Goal: Task Accomplishment & Management: Manage account settings

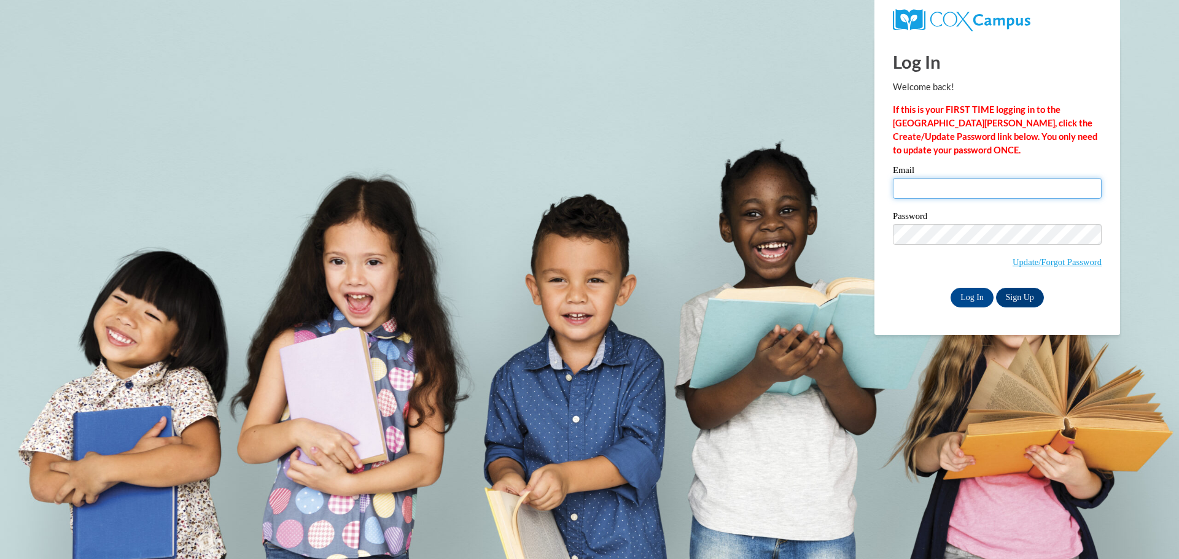
click at [922, 181] on input "Email" at bounding box center [997, 188] width 209 height 21
type input "jvale@wivcs.org"
click at [977, 297] on input "Log In" at bounding box center [971, 298] width 43 height 20
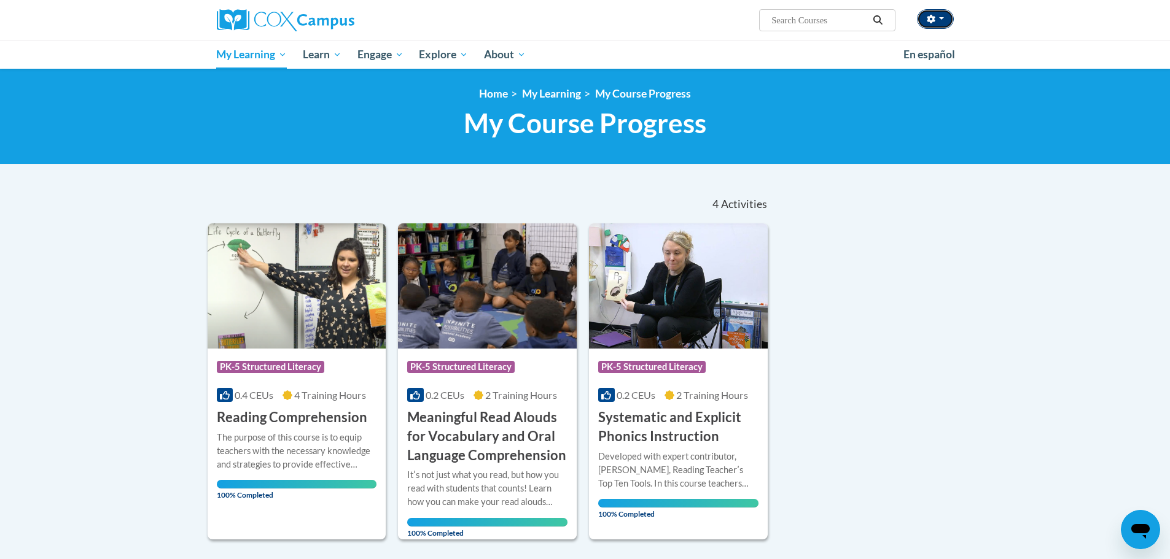
click at [948, 14] on button "button" at bounding box center [935, 19] width 37 height 20
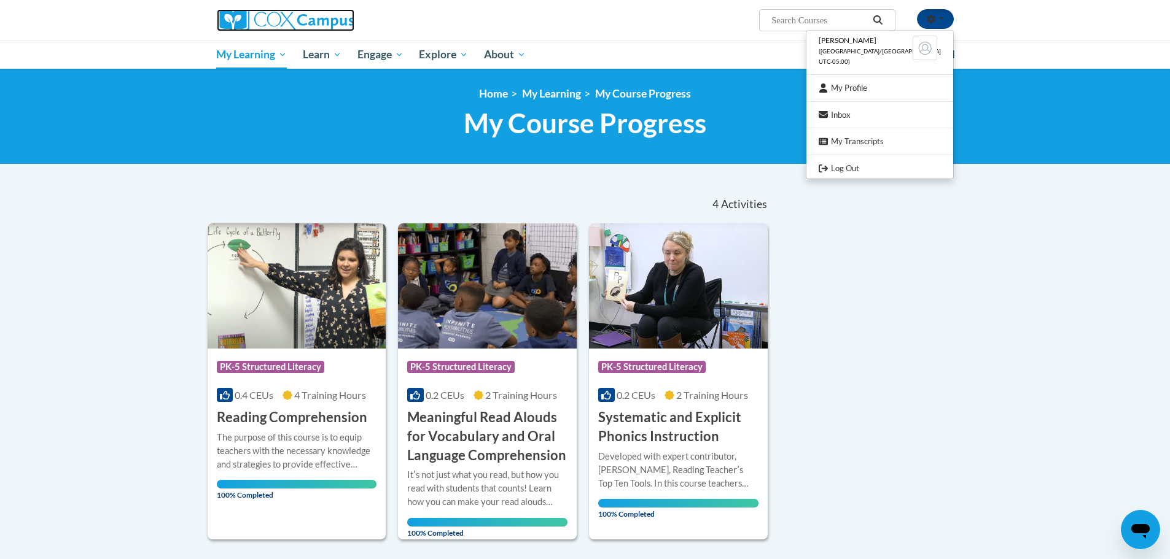
click at [257, 19] on img at bounding box center [286, 20] width 138 height 22
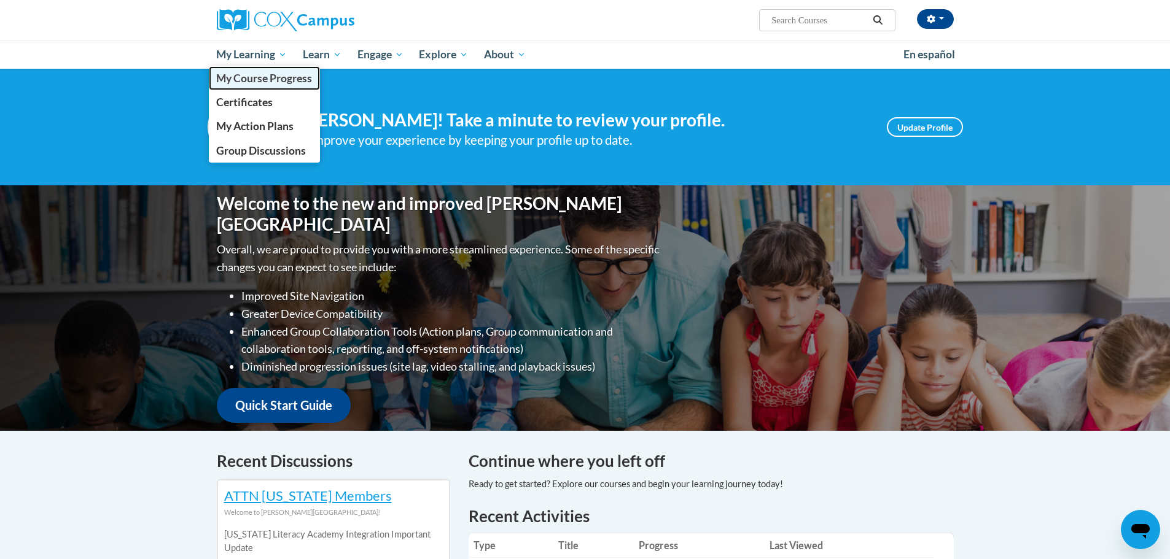
click at [244, 76] on span "My Course Progress" at bounding box center [264, 78] width 96 height 13
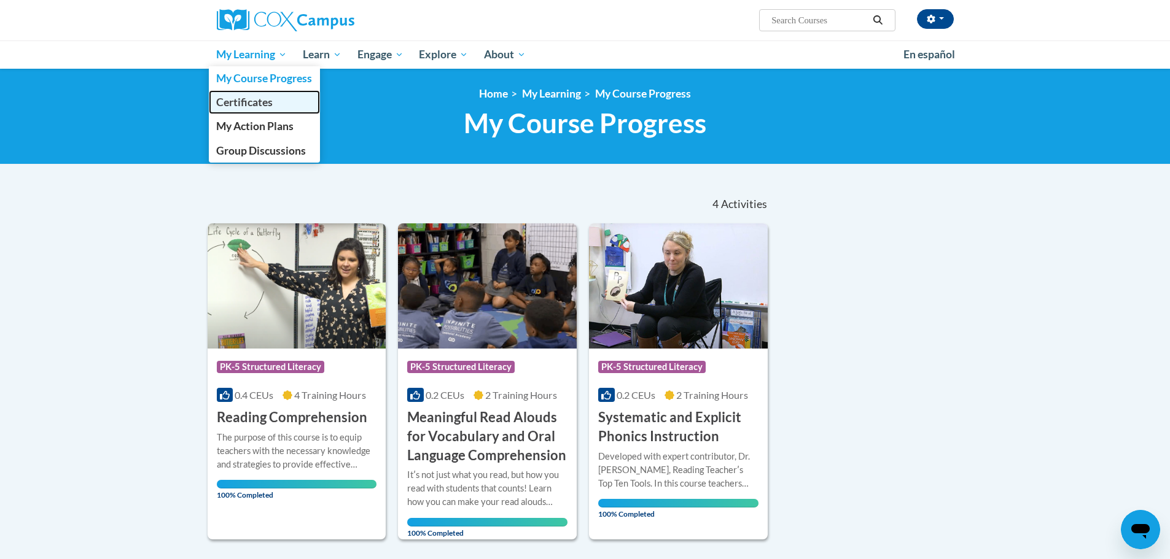
click at [252, 104] on span "Certificates" at bounding box center [244, 102] width 56 height 13
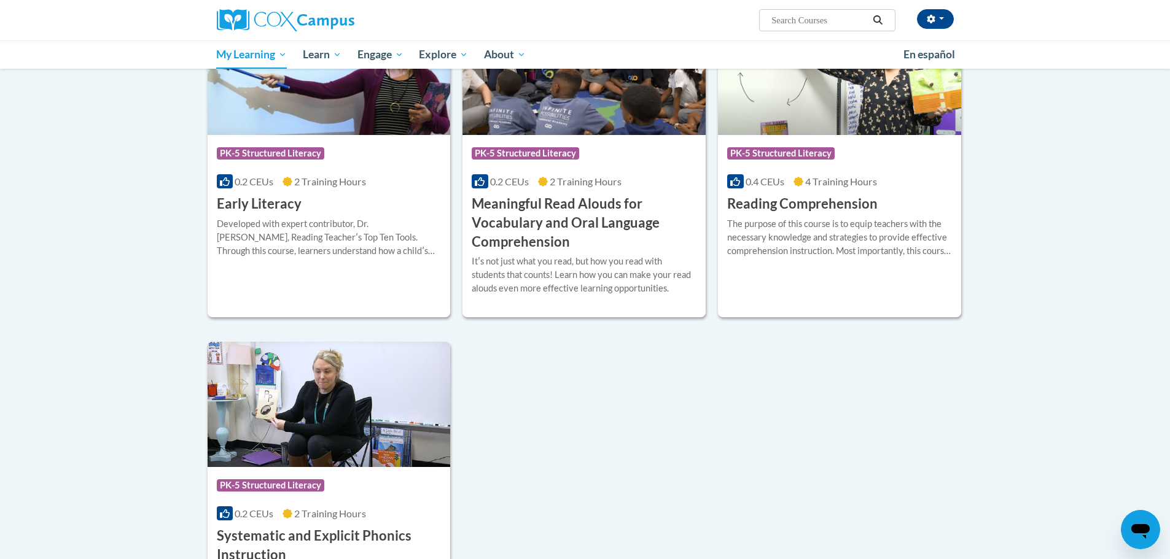
scroll to position [307, 0]
